Goal: Information Seeking & Learning: Learn about a topic

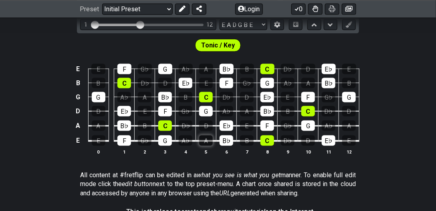
scroll to position [183, 0]
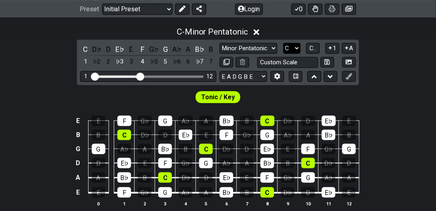
click at [294, 47] on select "A♭ A A♯ B♭ B C C♯ D♭ D D♯ E♭ E F F♯ G♭ G G♯" at bounding box center [292, 48] width 17 height 11
click at [284, 43] on select "A♭ A A♯ B♭ B C C♯ D♭ D D♯ E♭ E F F♯ G♭ G G♯" at bounding box center [292, 48] width 17 height 11
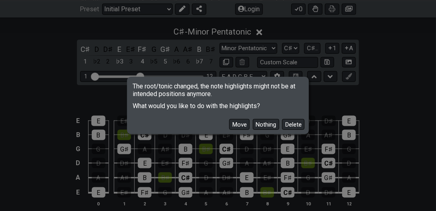
click at [235, 125] on button "Move" at bounding box center [239, 124] width 20 height 11
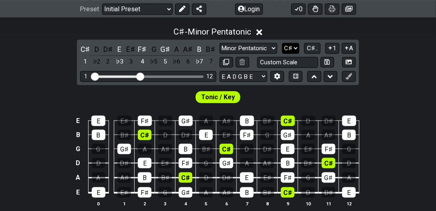
click at [288, 49] on select "A♭ A A♯ B♭ B C C♯ D♭ D D♯ E♭ E F F♯ G♭ G G♯" at bounding box center [290, 48] width 17 height 11
click at [284, 43] on select "A♭ A A♯ B♭ B C C♯ D♭ D D♯ E♭ E F F♯ G♭ G G♯" at bounding box center [290, 48] width 17 height 11
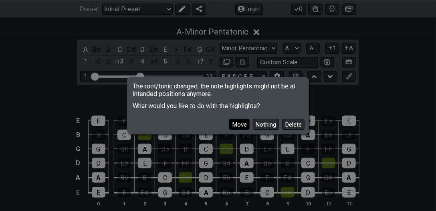
click at [240, 122] on button "Move" at bounding box center [239, 124] width 20 height 11
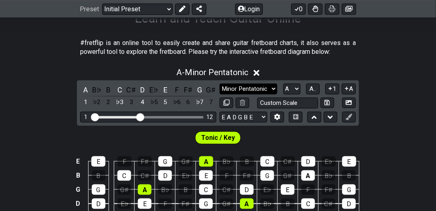
scroll to position [137, 0]
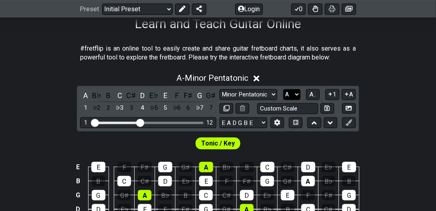
click at [288, 92] on select "A♭ A A♯ B♭ B C C♯ D♭ D D♯ E♭ E F F♯ G♭ G G♯" at bounding box center [292, 94] width 17 height 11
drag, startPoint x: 283, startPoint y: 18, endPoint x: 289, endPoint y: 24, distance: 8.5
click at [284, 18] on h1 "Learn and Teach Guitar Online" at bounding box center [218, 23] width 166 height 15
drag, startPoint x: 286, startPoint y: 94, endPoint x: 286, endPoint y: 88, distance: 6.1
click at [286, 94] on select "A♭ A A♯ B♭ B C C♯ D♭ D D♯ E♭ E F F♯ G♭ G G♯" at bounding box center [292, 94] width 17 height 11
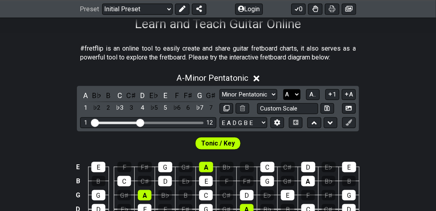
select select "B"
click at [284, 89] on select "A♭ A A♯ B♭ B C C♯ D♭ D D♯ E♭ E F F♯ G♭ G G♯" at bounding box center [292, 94] width 17 height 11
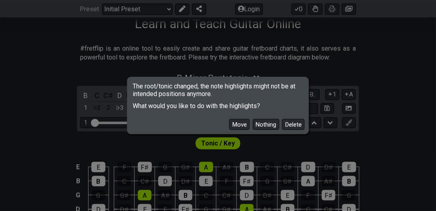
click at [235, 121] on button "Move" at bounding box center [239, 124] width 20 height 11
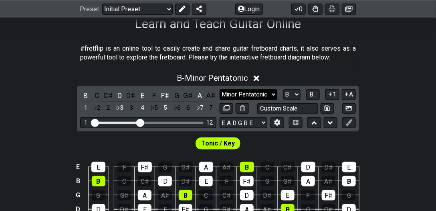
click at [245, 95] on select "Minor Pentatonic Click to edit Minor Pentatonic Major Pentatonic Minor Blues Ma…" at bounding box center [249, 94] width 58 height 11
click at [220, 89] on select "Minor Pentatonic Click to edit Minor Pentatonic Major Pentatonic Minor Blues Ma…" at bounding box center [249, 94] width 58 height 11
click at [245, 87] on div "B C C♯ D D♯ E F F♯ G G♯ A A♯ 1 ♭2 2 ♭3 3 4 ♭5 5 ♭6 6 ♭7 7 Minor Pentatonic Clic…" at bounding box center [218, 108] width 282 height 45
click at [243, 89] on select "Minor Pentatonic Click to edit Minor Pentatonic Major Pentatonic Minor Blues Ma…" at bounding box center [249, 94] width 58 height 11
select select "Major Pentatonic"
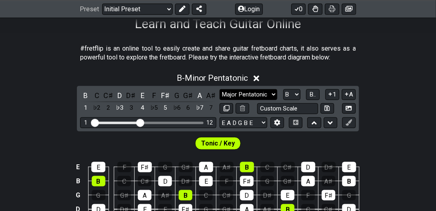
click at [220, 89] on select "Minor Pentatonic Click to edit Minor Pentatonic Major Pentatonic Minor Blues Ma…" at bounding box center [249, 94] width 58 height 11
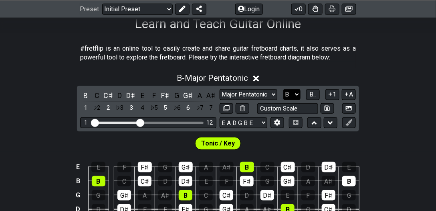
click at [288, 89] on select "A♭ A A♯ B♭ B C C♯ D♭ D D♯ E♭ E F F♯ G♭ G G♯" at bounding box center [292, 94] width 17 height 11
select select "C#"
click at [284, 89] on select "A♭ A A♯ B♭ B C C♯ D♭ D D♯ E♭ E F F♯ G♭ G G♯" at bounding box center [292, 94] width 17 height 11
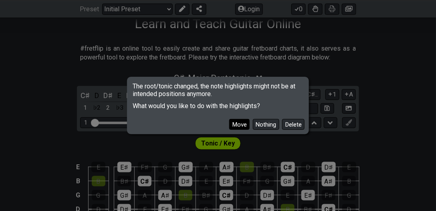
click at [235, 127] on button "Move" at bounding box center [239, 124] width 20 height 11
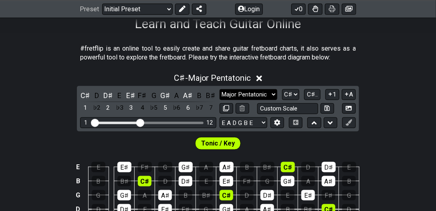
click at [257, 92] on select "Minor Pentatonic Click to edit Minor Pentatonic Major Pentatonic Minor Blues Ma…" at bounding box center [249, 94] width 58 height 11
select select "Minor Pentatonic"
click at [220, 89] on select "Minor Pentatonic Click to edit Minor Pentatonic Major Pentatonic Minor Blues Ma…" at bounding box center [249, 94] width 58 height 11
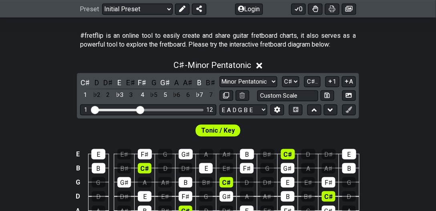
scroll to position [160, 0]
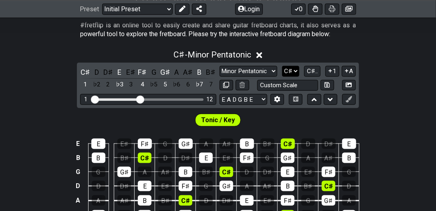
click at [289, 73] on select "A♭ A A♯ B♭ B C C♯ D♭ D D♯ E♭ E F F♯ G♭ G G♯" at bounding box center [290, 71] width 17 height 11
select select "E"
click at [284, 66] on select "A♭ A A♯ B♭ B C C♯ D♭ D D♯ E♭ E F F♯ G♭ G G♯" at bounding box center [290, 71] width 17 height 11
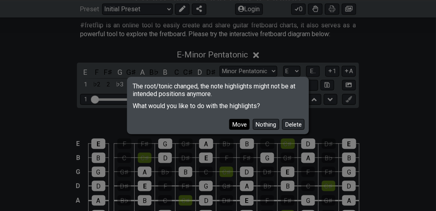
click at [241, 121] on button "Move" at bounding box center [239, 124] width 20 height 11
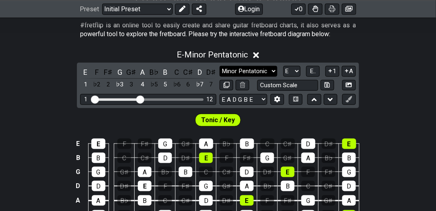
click at [254, 66] on select "Minor Pentatonic Click to edit Minor Pentatonic Major Pentatonic Minor Blues Ma…" at bounding box center [249, 71] width 58 height 11
click at [220, 66] on select "Minor Pentatonic Click to edit Minor Pentatonic Major Pentatonic Minor Blues Ma…" at bounding box center [249, 71] width 58 height 11
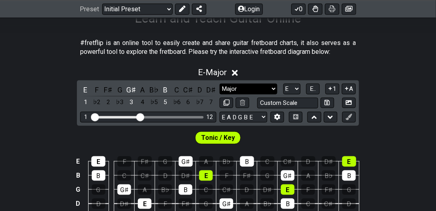
scroll to position [137, 0]
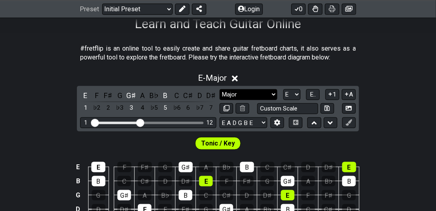
click at [265, 93] on select "Minor Pentatonic Click to edit Minor Pentatonic Major Pentatonic Minor Blues Ma…" at bounding box center [249, 94] width 58 height 11
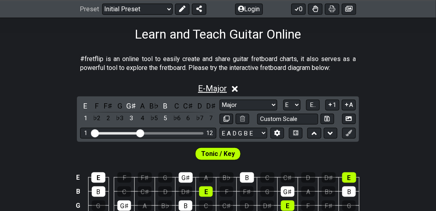
scroll to position [114, 0]
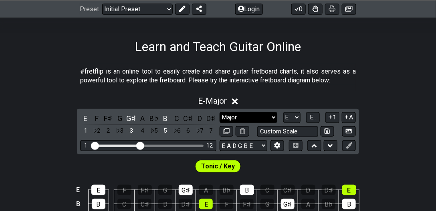
click at [262, 117] on select "Minor Pentatonic Click to edit Minor Pentatonic Major Pentatonic Minor Blues Ma…" at bounding box center [249, 117] width 58 height 11
select select "Minor Blues"
click at [220, 112] on select "Minor Pentatonic Click to edit Minor Pentatonic Major Pentatonic Minor Blues Ma…" at bounding box center [249, 117] width 58 height 11
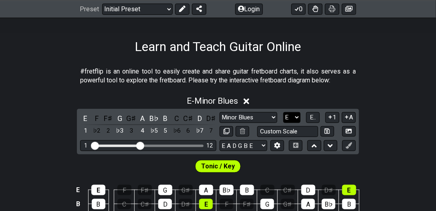
click at [292, 117] on select "A♭ A A♯ B♭ B C C♯ D♭ D D♯ E♭ E F F♯ G♭ G G♯" at bounding box center [292, 117] width 17 height 11
select select "A"
click at [284, 112] on select "A♭ A A♯ B♭ B C C♯ D♭ D D♯ E♭ E F F♯ G♭ G G♯" at bounding box center [292, 117] width 17 height 11
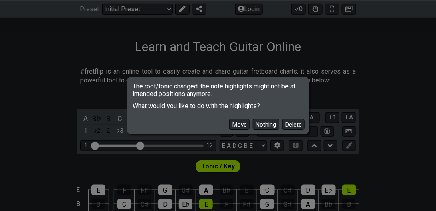
click at [37, 179] on div "The root/tonic changed, the note highlights might not be at intended positions …" at bounding box center [218, 105] width 436 height 211
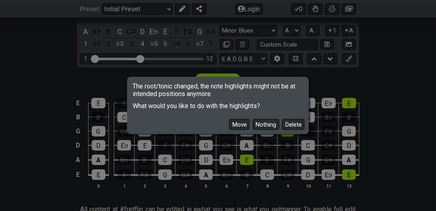
scroll to position [206, 0]
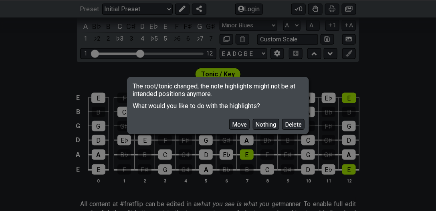
click at [245, 122] on button "Move" at bounding box center [239, 124] width 20 height 11
